Goal: Find specific page/section: Find specific page/section

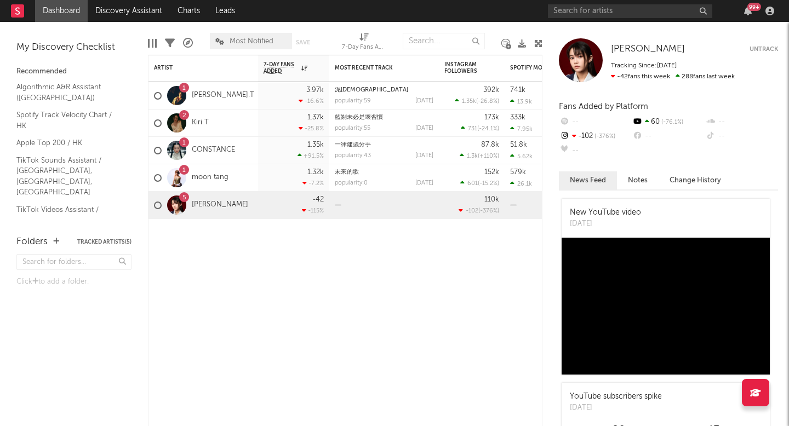
click at [233, 172] on div "1 moon tang" at bounding box center [203, 177] width 110 height 27
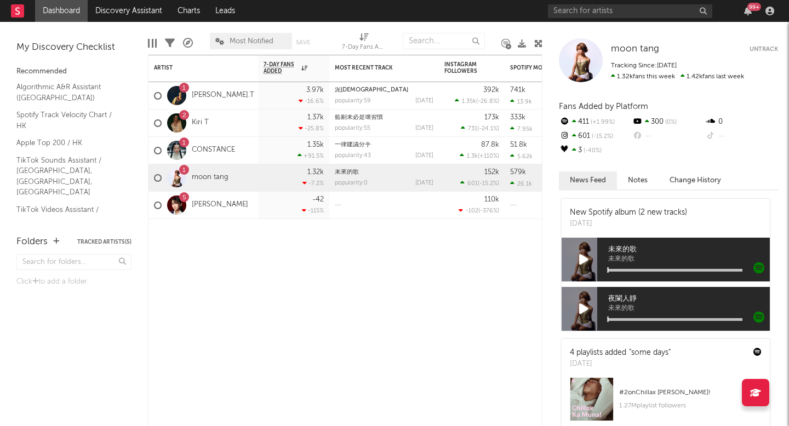
click at [241, 152] on div "1 CONSTANCE" at bounding box center [203, 150] width 110 height 27
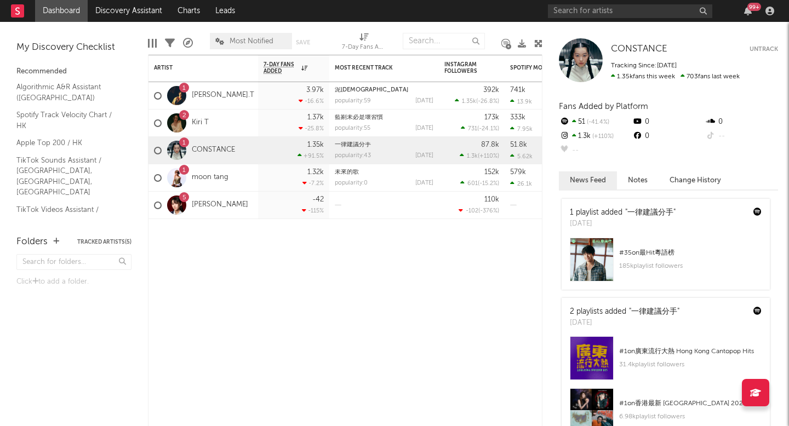
click at [235, 122] on div "2 Kiri T" at bounding box center [203, 123] width 110 height 27
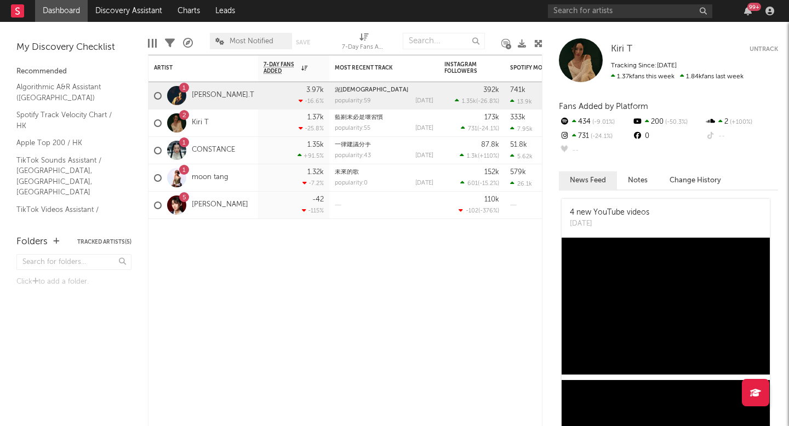
click at [227, 99] on div "1 Gareth.T" at bounding box center [203, 95] width 110 height 27
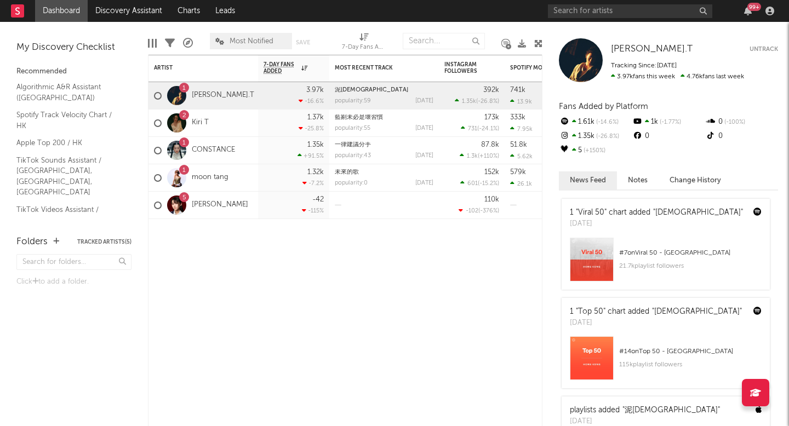
click at [244, 176] on div "1 moon tang" at bounding box center [203, 177] width 110 height 27
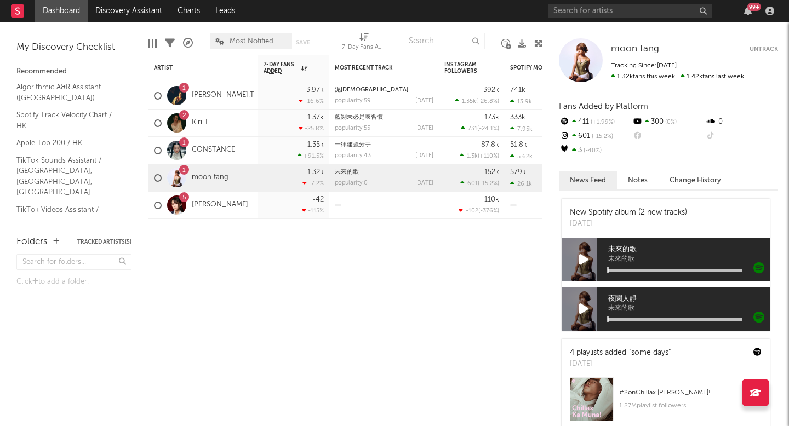
click at [202, 182] on link "moon tang" at bounding box center [210, 177] width 37 height 9
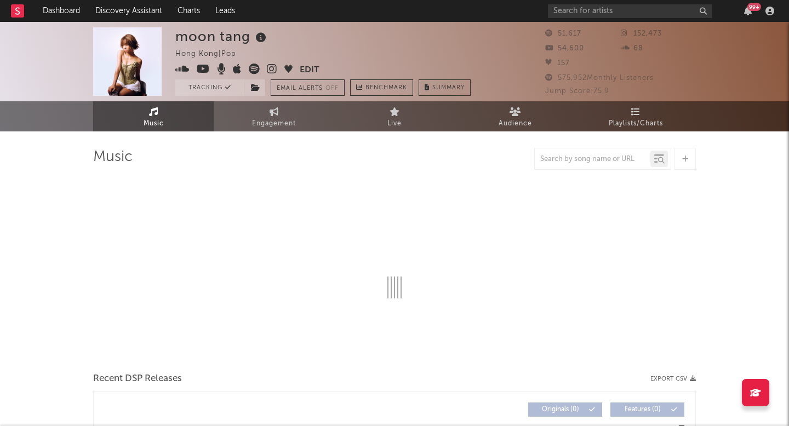
select select "6m"
